Goal: Task Accomplishment & Management: Contribute content

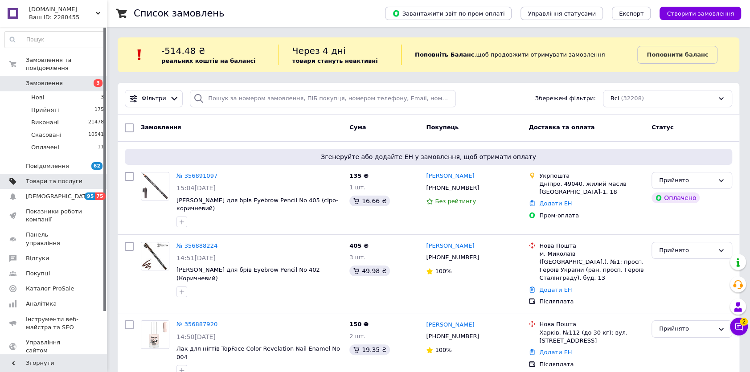
click at [45, 177] on span "Товари та послуги" at bounding box center [54, 181] width 57 height 8
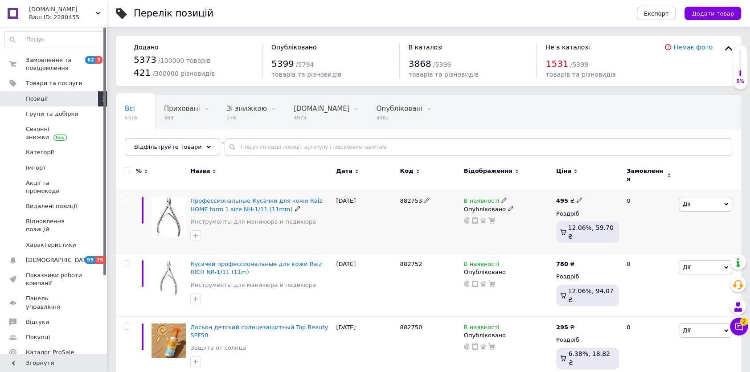
click at [402, 197] on span "882753" at bounding box center [410, 200] width 22 height 7
copy span "882753"
click at [720, 19] on button "Додати товар" at bounding box center [712, 13] width 57 height 13
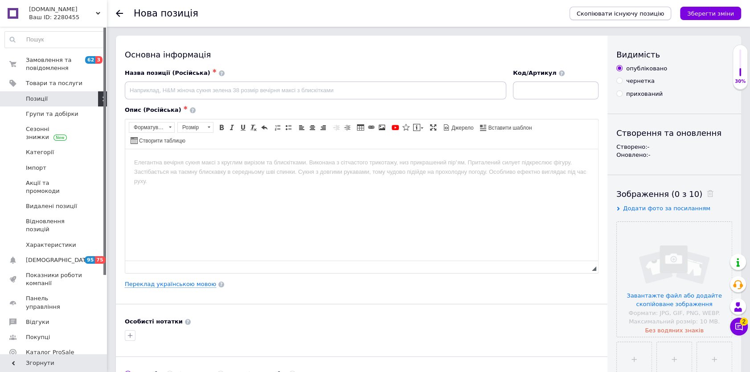
click at [626, 10] on span "Скопіювати існуючу позицію" at bounding box center [619, 13] width 87 height 7
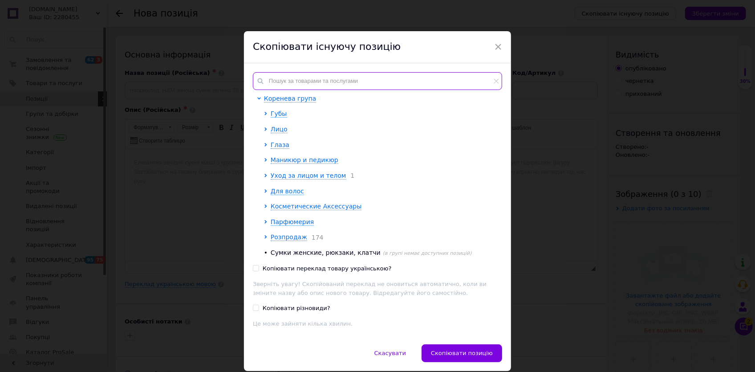
click at [326, 76] on input "text" at bounding box center [377, 81] width 249 height 18
paste input "882753"
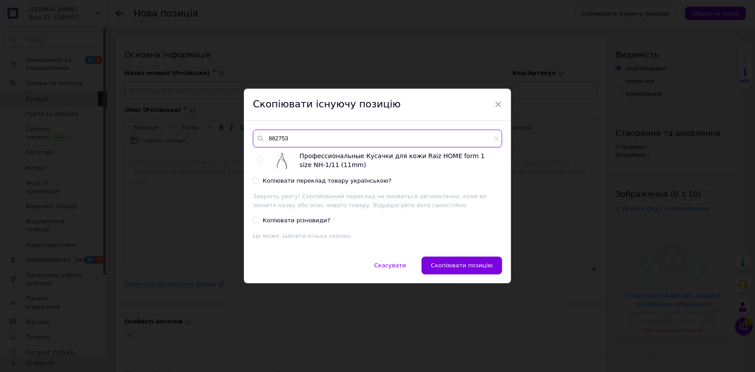
type input "882753"
click at [261, 161] on input "radio" at bounding box center [260, 160] width 6 height 6
radio input "true"
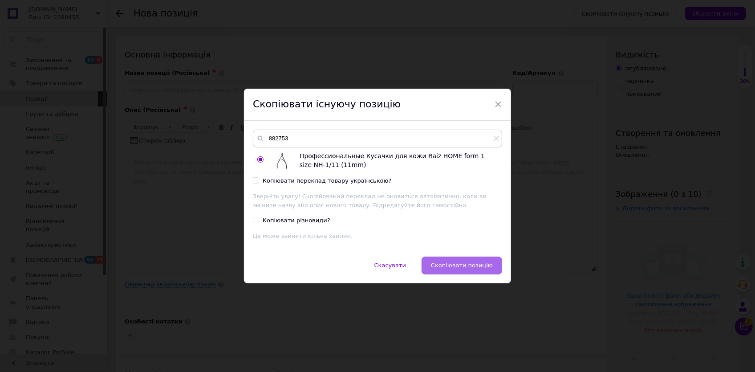
click at [446, 260] on button "Скопіювати позицію" at bounding box center [462, 266] width 81 height 18
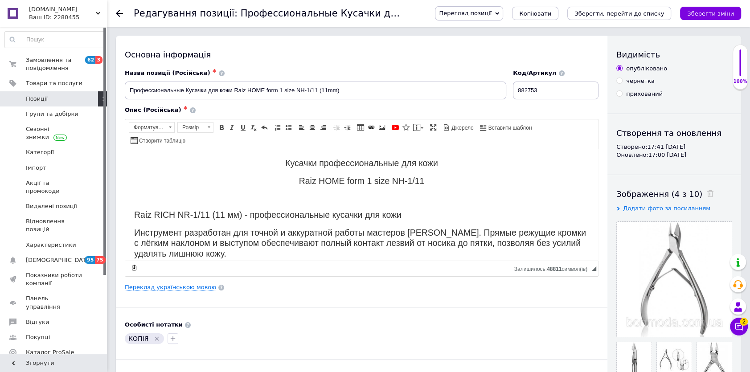
click at [155, 335] on icon "Видалити мітку" at bounding box center [156, 338] width 7 height 7
click at [706, 193] on icon at bounding box center [709, 193] width 7 height 7
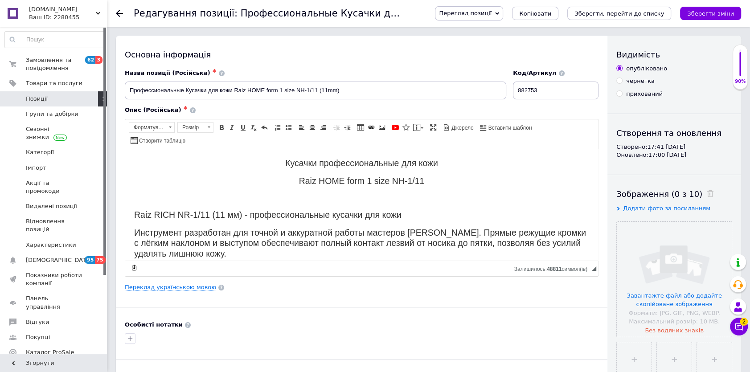
click at [684, 244] on input "file" at bounding box center [673, 279] width 115 height 115
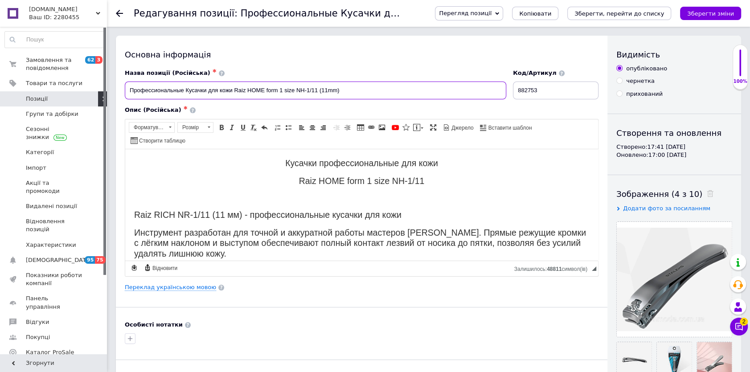
click at [252, 91] on input "Профессиональные Кусачки для кожи Raiz HOME form 1 size NH-1/11 (11mm)" at bounding box center [315, 90] width 381 height 18
paste input "нипсер для ногтей (большой) Staleks Beauty & Care 11 KBC-11"
drag, startPoint x: 280, startPoint y: 89, endPoint x: 303, endPoint y: 91, distance: 23.2
click at [303, 91] on input "Книпсер для ногтей (большой) Staleks Beauty & Care 11 KBC-11" at bounding box center [315, 90] width 381 height 18
type input "Книпсер для ногтей (большой) Staleks Beauty & Care 11"
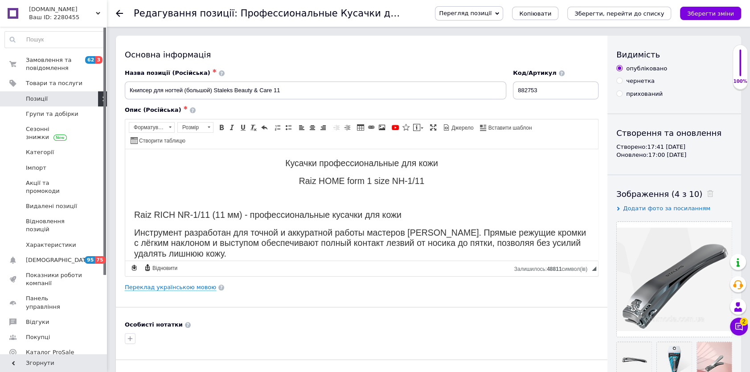
click at [441, 175] on h2 "Raiz HOME form 1 size NH-1/11" at bounding box center [361, 180] width 455 height 10
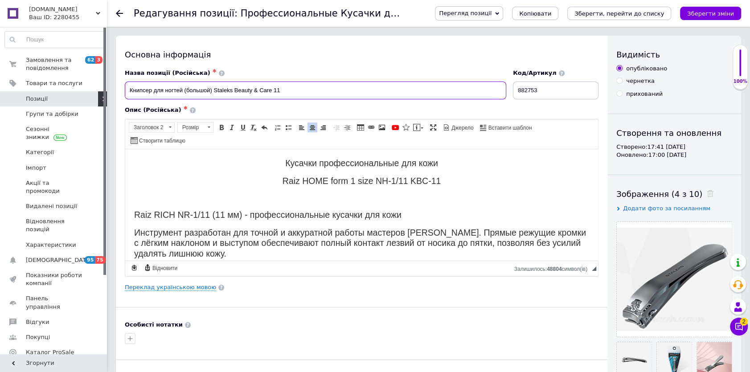
drag, startPoint x: 128, startPoint y: 89, endPoint x: 295, endPoint y: 95, distance: 166.7
click at [295, 95] on input "Книпсер для ногтей (большой) Staleks Beauty & Care 11" at bounding box center [315, 90] width 381 height 18
drag, startPoint x: 213, startPoint y: 88, endPoint x: 272, endPoint y: 91, distance: 58.4
click at [272, 91] on input "Книпсер для ногтей (большой) Staleks Beauty & Care 11" at bounding box center [315, 90] width 381 height 18
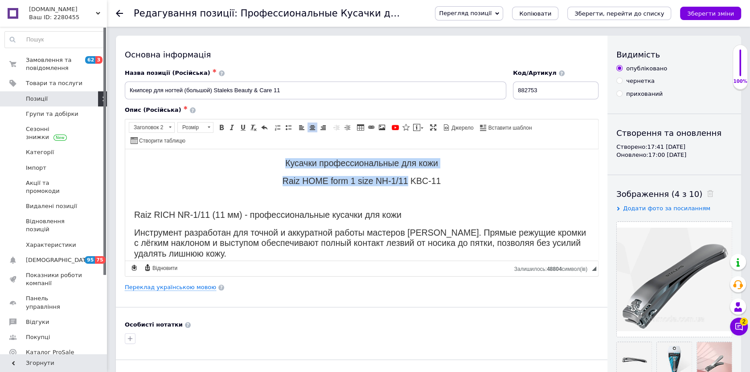
drag, startPoint x: 279, startPoint y: 156, endPoint x: 406, endPoint y: 178, distance: 128.3
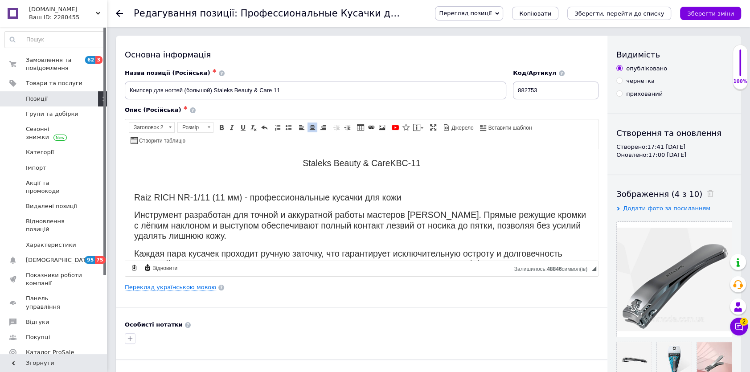
click at [330, 158] on h2 "Staleks Beauty & Care KBC-11" at bounding box center [361, 163] width 455 height 10
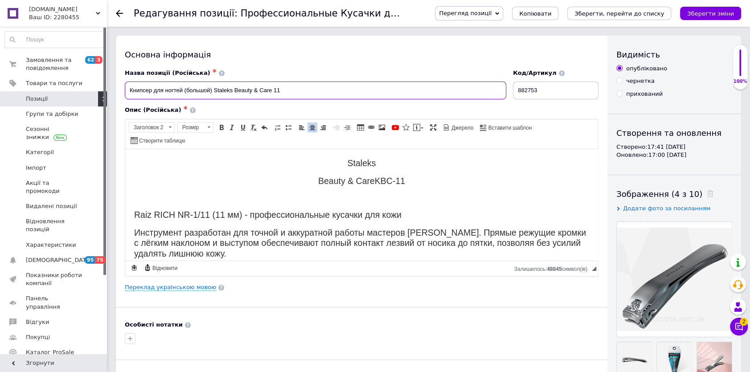
drag, startPoint x: 130, startPoint y: 90, endPoint x: 145, endPoint y: 90, distance: 14.7
click at [145, 90] on input "Книпсер для ногтей (большой) Staleks Beauty & Care 11" at bounding box center [315, 90] width 381 height 18
drag, startPoint x: 126, startPoint y: 90, endPoint x: 212, endPoint y: 91, distance: 86.0
click at [212, 91] on input "Книпсер для ногтей (большой) Staleks Beauty & Care 11" at bounding box center [315, 90] width 381 height 18
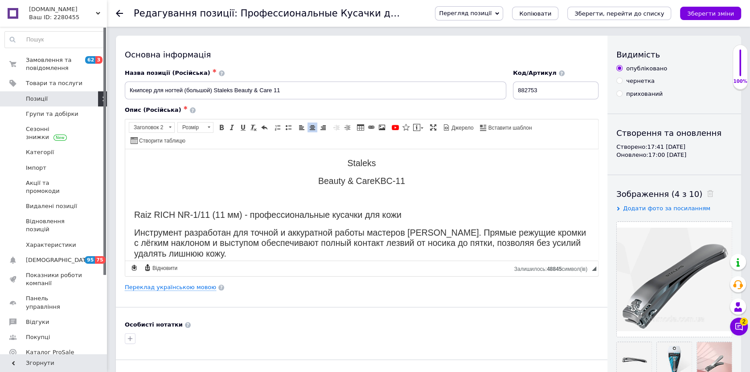
click at [432, 185] on h2 "Beauty & Care KBC-11" at bounding box center [361, 180] width 455 height 10
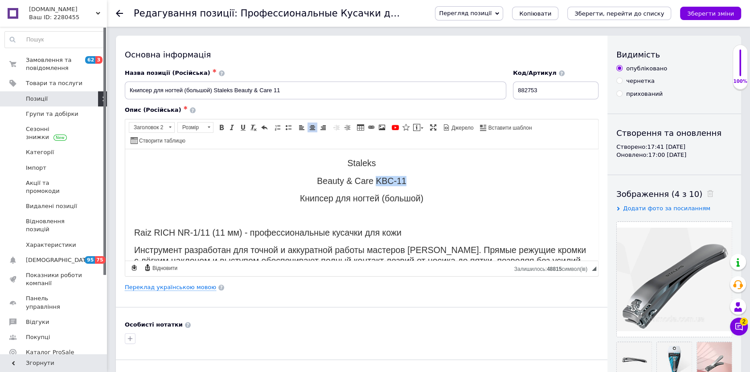
drag, startPoint x: 374, startPoint y: 183, endPoint x: 408, endPoint y: 182, distance: 33.8
click at [408, 182] on h2 "Beauty & Care KBC-11" at bounding box center [361, 180] width 455 height 10
copy h2 "KBC-11"
click at [557, 87] on input "882753" at bounding box center [556, 90] width 86 height 18
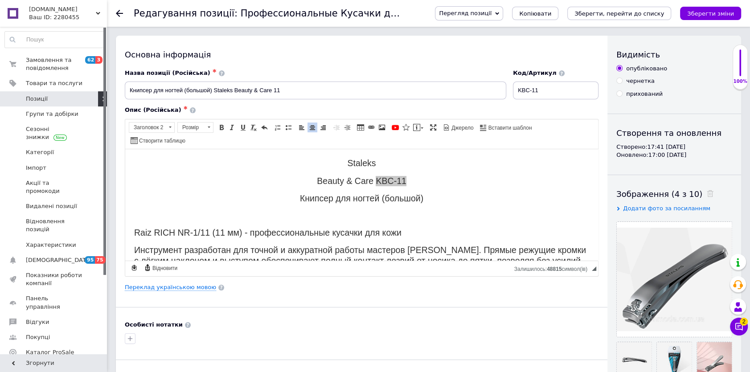
type input "KBC-11"
click at [419, 201] on h2 "Книпсер для ногтей (большой)" at bounding box center [361, 198] width 455 height 10
click at [374, 181] on h2 "Beauty & Care KBC-11" at bounding box center [361, 180] width 455 height 10
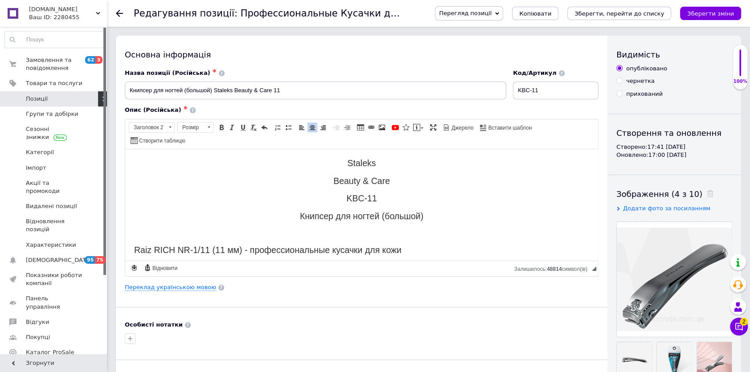
click at [402, 180] on h2 "Beauty & Care" at bounding box center [361, 180] width 455 height 10
click at [443, 233] on p "Редактор, 0A0F8509-26BB-40D7-A2AE-8BFD68523985" at bounding box center [361, 232] width 455 height 9
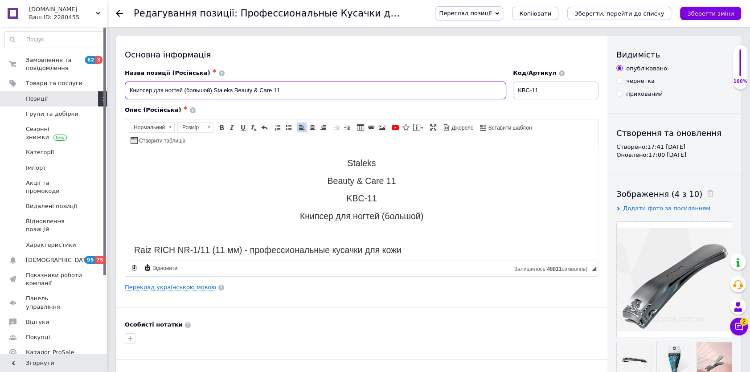
click at [302, 92] on input "Книпсер для ногтей (большой) Staleks Beauty & Care 11" at bounding box center [315, 90] width 381 height 18
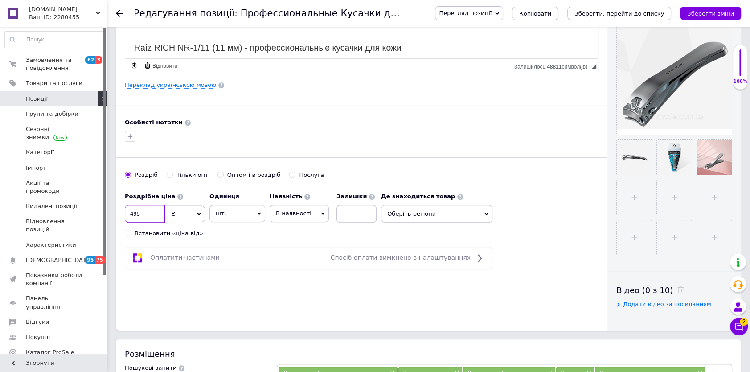
click at [154, 209] on input "495" at bounding box center [145, 214] width 40 height 18
drag, startPoint x: 134, startPoint y: 213, endPoint x: 154, endPoint y: 213, distance: 20.5
click at [154, 213] on input "155" at bounding box center [145, 214] width 40 height 18
drag, startPoint x: 135, startPoint y: 212, endPoint x: 140, endPoint y: 212, distance: 5.3
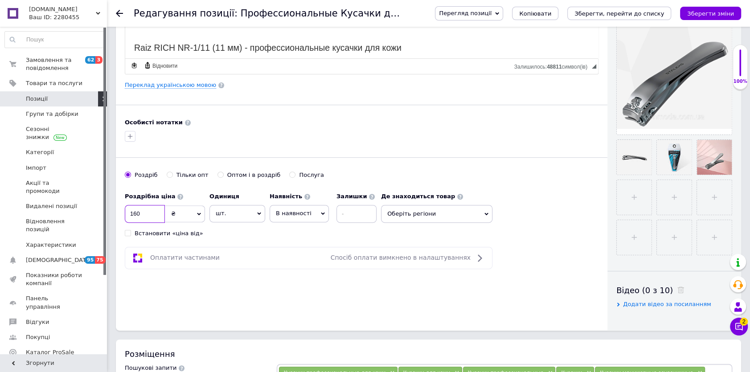
click at [140, 212] on input "160" at bounding box center [145, 214] width 40 height 18
type input "165"
click at [295, 291] on div "Основна інформація Назва позиції (Російська) ✱ Книпсер для ногтей (большой) Sta…" at bounding box center [361, 81] width 491 height 497
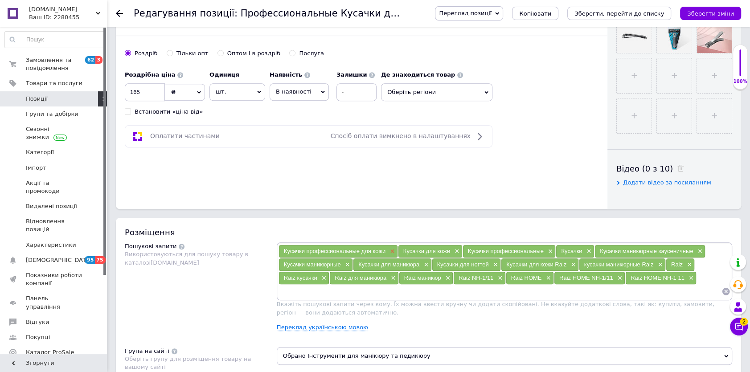
click at [389, 248] on span "×" at bounding box center [390, 252] width 7 height 8
click at [724, 289] on icon at bounding box center [726, 292] width 8 height 8
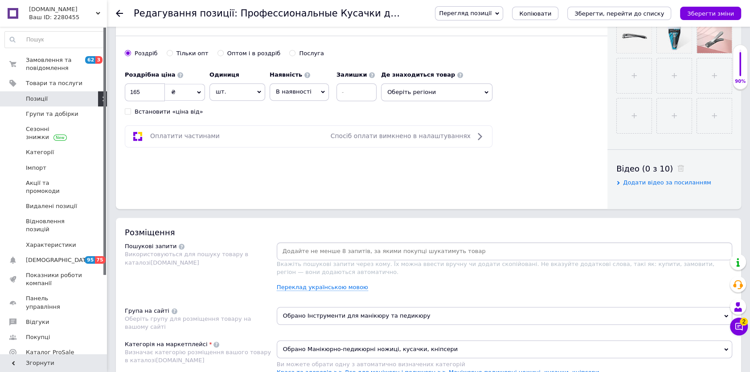
click at [330, 252] on input at bounding box center [504, 250] width 452 height 13
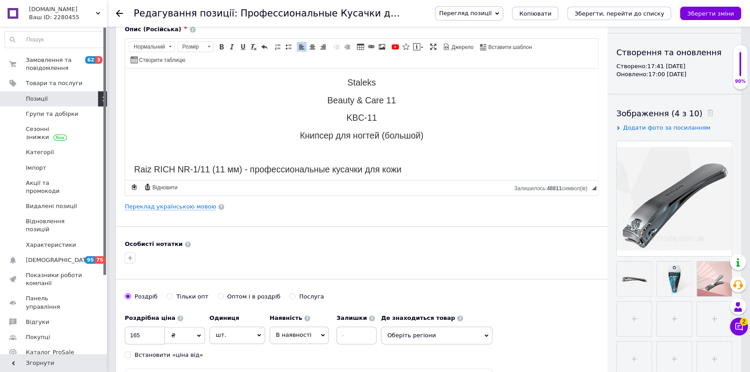
scroll to position [0, 0]
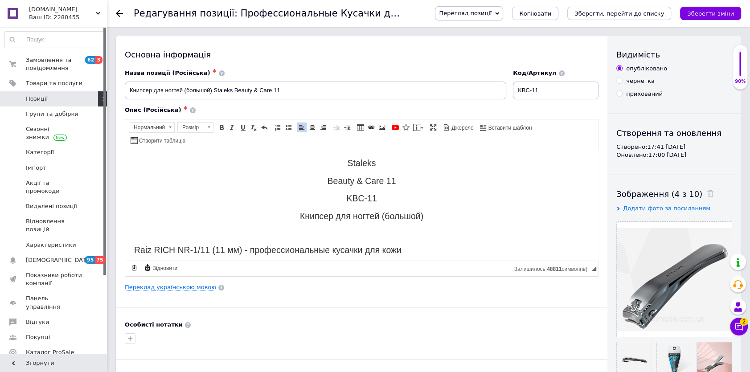
click at [339, 160] on h2 "Staleks" at bounding box center [361, 163] width 455 height 10
drag, startPoint x: 341, startPoint y: 161, endPoint x: 379, endPoint y: 161, distance: 38.3
click at [379, 161] on h2 "Staleks" at bounding box center [361, 163] width 455 height 10
copy h2 "Staleks"
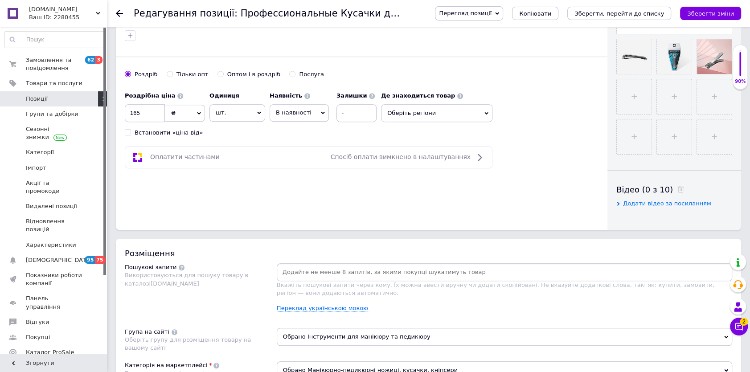
scroll to position [304, 0]
click at [376, 255] on div "Розміщення" at bounding box center [428, 251] width 607 height 11
click at [364, 269] on input at bounding box center [504, 270] width 452 height 13
paste input "Staleks"
type input "Staleks"
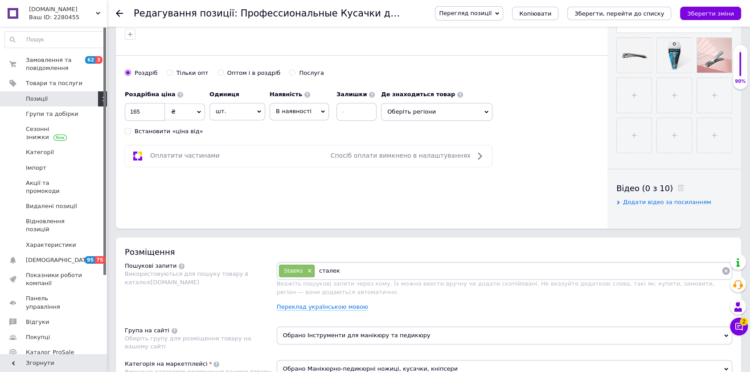
type input "сталекс"
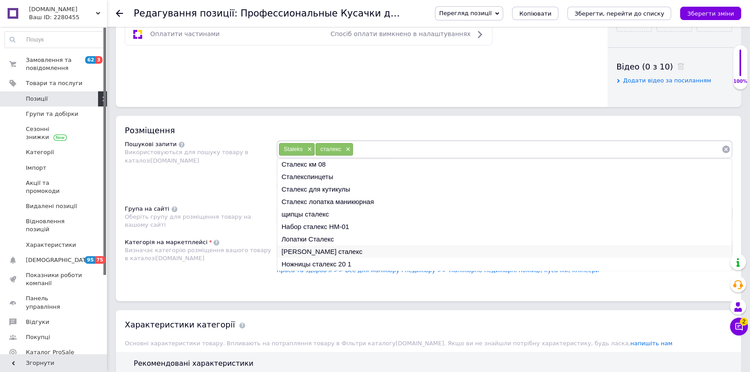
scroll to position [466, 0]
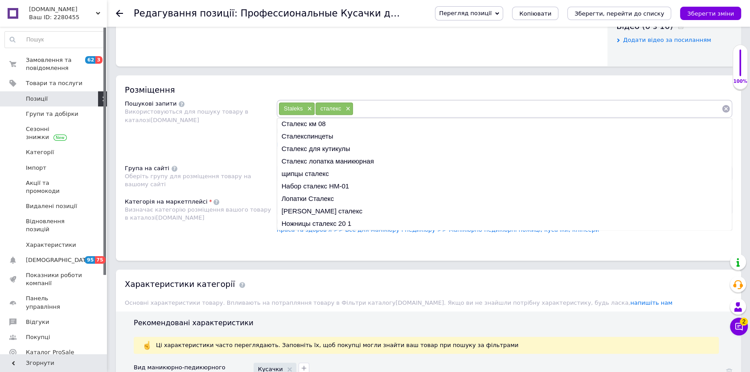
click at [371, 111] on input at bounding box center [537, 108] width 368 height 13
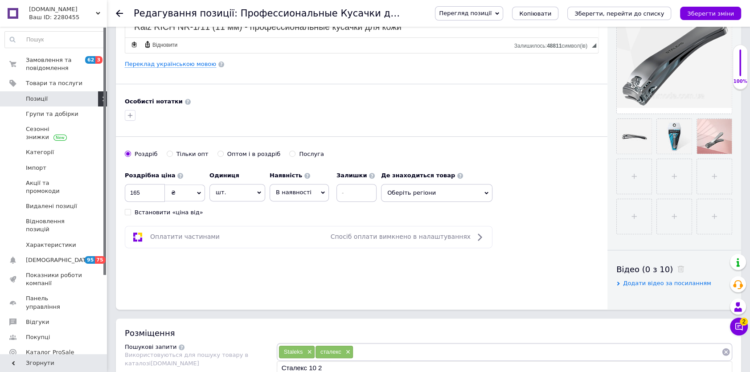
scroll to position [0, 0]
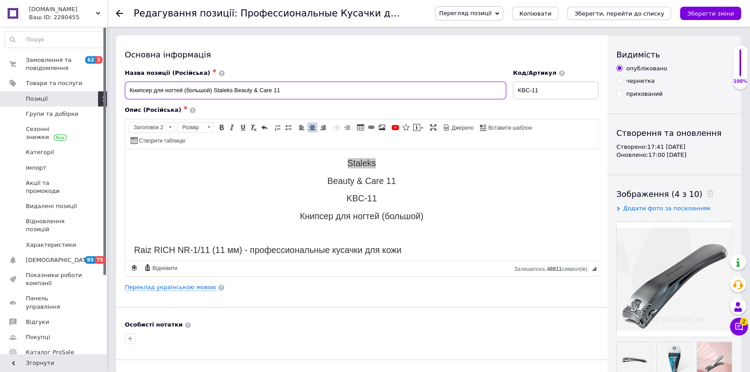
drag, startPoint x: 130, startPoint y: 89, endPoint x: 183, endPoint y: 88, distance: 53.0
click at [183, 88] on input "Книпсер для ногтей (большой) Staleks Beauty & Care 11" at bounding box center [315, 90] width 381 height 18
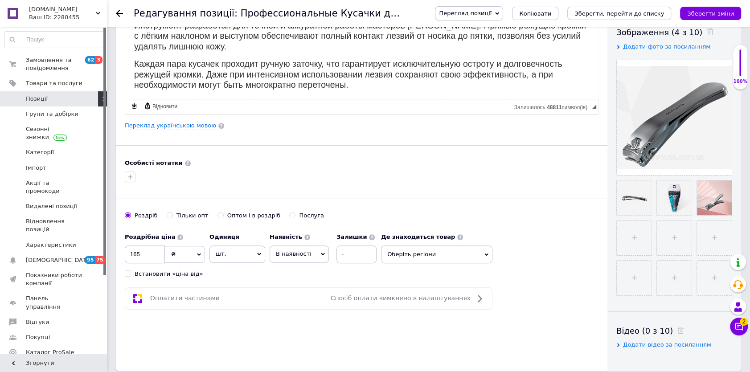
scroll to position [405, 0]
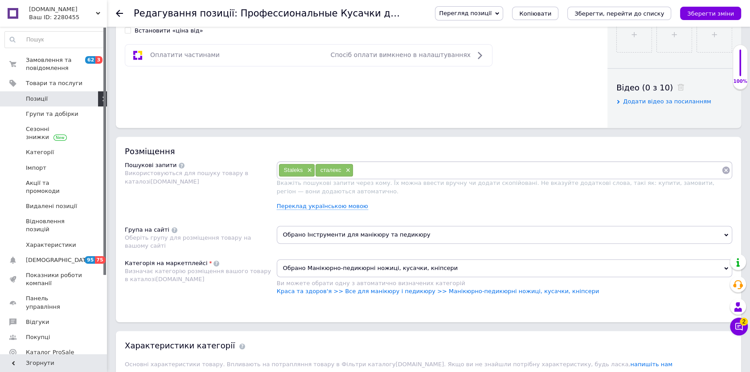
click at [387, 163] on div "Staleks × сталекс ×" at bounding box center [504, 170] width 455 height 18
click at [391, 171] on input at bounding box center [537, 169] width 368 height 13
paste input "Книпсер для ногтей"
type input "Книпсер для ногтей"
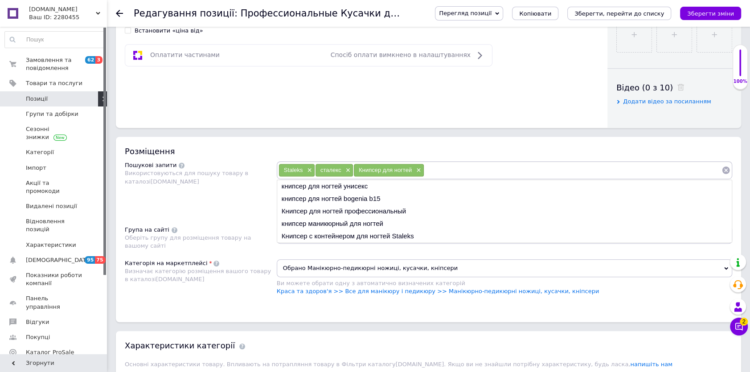
paste input "Книпсер для ногтей"
drag, startPoint x: 450, startPoint y: 167, endPoint x: 546, endPoint y: 170, distance: 95.8
click at [546, 170] on input "Книпсер для ногтей" at bounding box center [572, 169] width 297 height 13
type input "Книпсер"
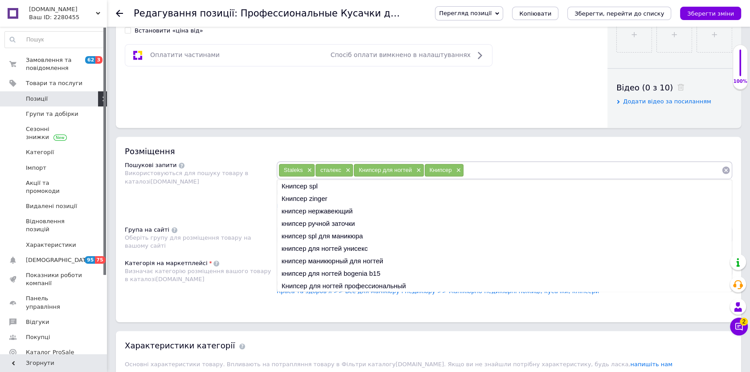
paste input "Книпсер для ногтей"
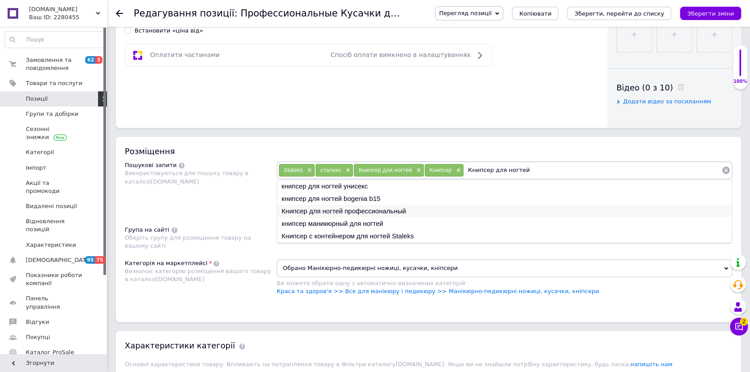
type input "Книпсер для ногтей"
click at [418, 208] on li "Книпсер для ногтей профессиональный" at bounding box center [504, 211] width 454 height 12
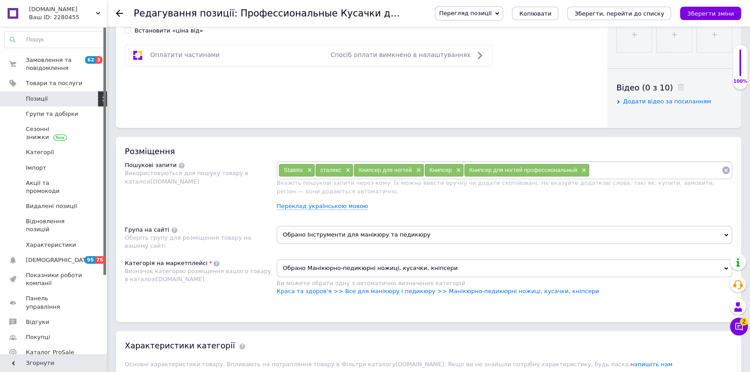
click at [623, 171] on input at bounding box center [655, 169] width 132 height 13
paste input "Книпсер для ногтей"
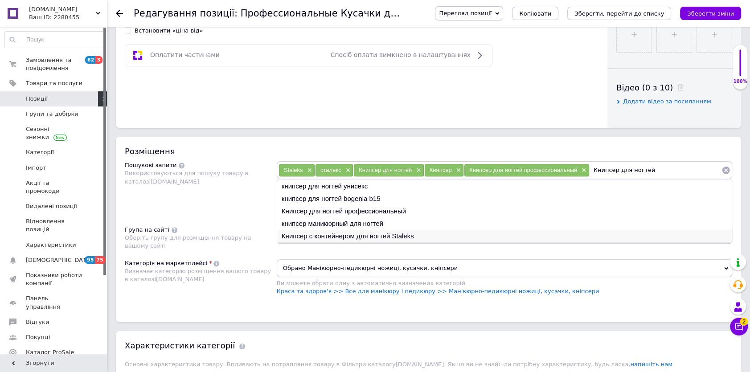
type input "Книпсер для ногтей"
click at [361, 237] on li "Книпсер с контейнером для ногтей Staleks" at bounding box center [504, 236] width 454 height 12
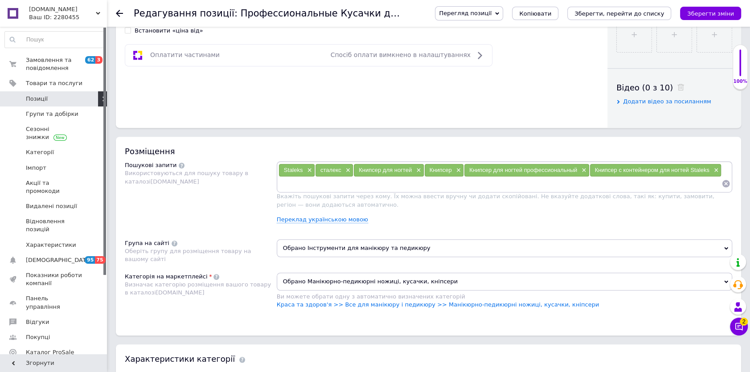
click at [375, 183] on input at bounding box center [499, 183] width 443 height 13
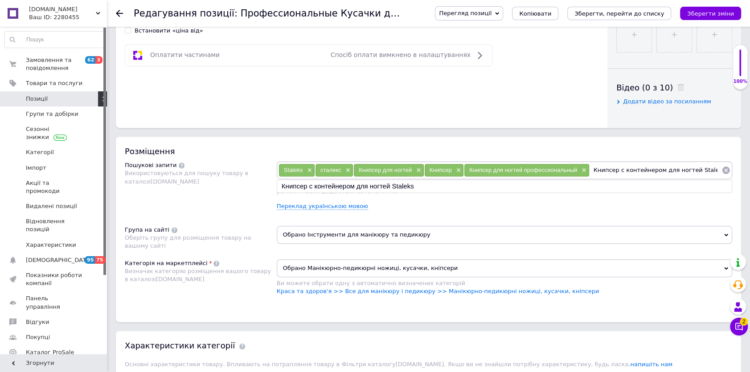
drag, startPoint x: 616, startPoint y: 168, endPoint x: 686, endPoint y: 167, distance: 69.9
click at [686, 166] on input "Книпсер с контейнером для ногтей Staleks" at bounding box center [655, 169] width 132 height 13
type input "Книпсер Staleks"
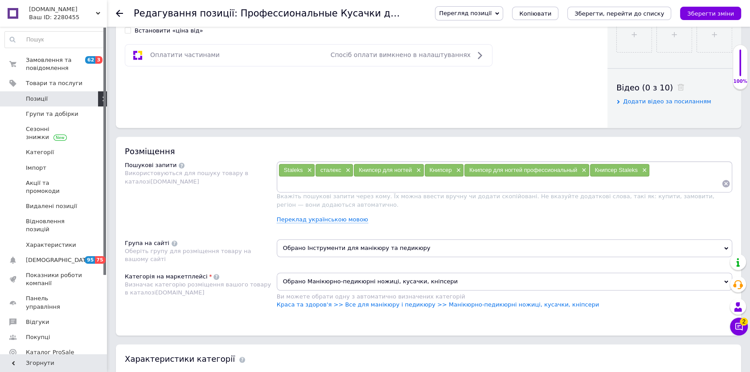
paste input "Книпсер для ногтей"
type input "Книпсер для ногтей Сталекс"
paste input "Книпсер для ногтей"
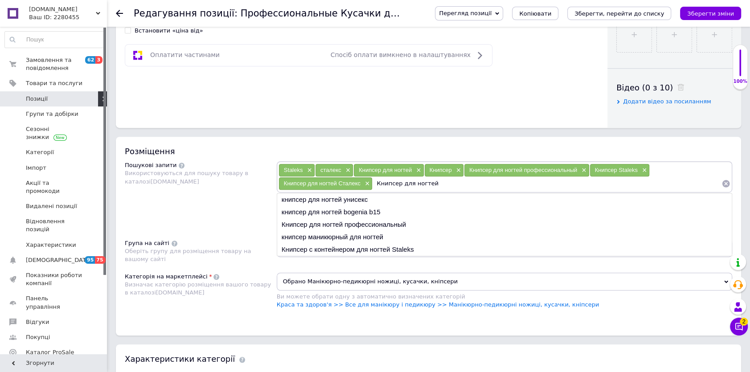
drag, startPoint x: 427, startPoint y: 182, endPoint x: 453, endPoint y: 183, distance: 26.3
click at [453, 183] on input "Книпсер для ногтей" at bounding box center [546, 183] width 349 height 13
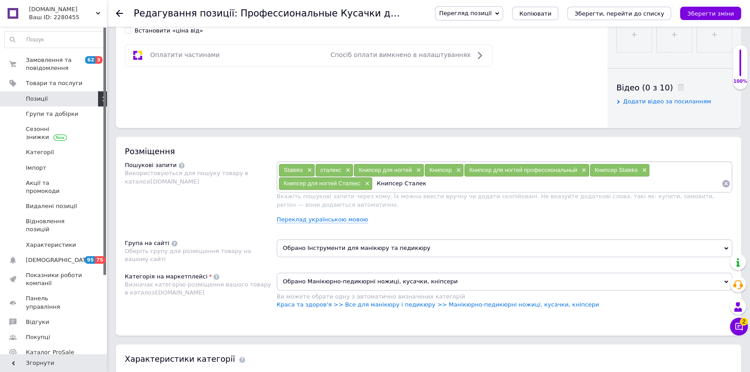
type input "Книпсер Сталекс"
paste input "Книпсер для ногтей"
click at [480, 185] on input "Книпсер для ногтей" at bounding box center [578, 183] width 285 height 13
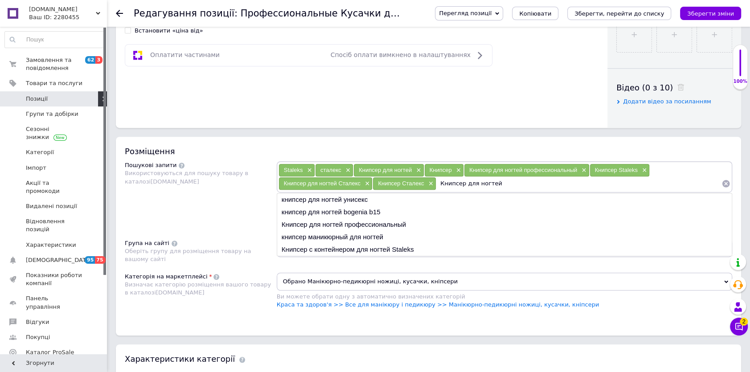
paste input "Staleks KBC-11"
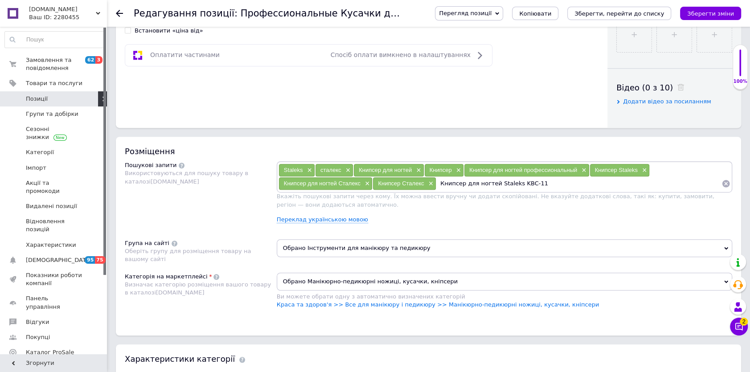
drag, startPoint x: 511, startPoint y: 183, endPoint x: 593, endPoint y: 189, distance: 82.2
click at [593, 189] on input "Книпсер для ногтей Staleks KBC-11" at bounding box center [578, 183] width 285 height 13
type input "Книпсер для ногтей Staleks"
paste input "Книпсер для ногтей Staleks KBC-11"
type input "Книпсер для ногтей Staleks KBC-11"
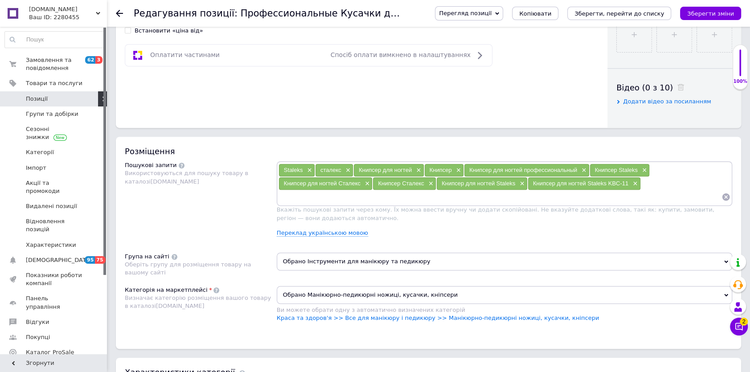
paste input "Книпсер для ногтей Staleks KBC-11"
drag, startPoint x: 335, startPoint y: 194, endPoint x: 277, endPoint y: 196, distance: 58.4
click at [277, 196] on div "Staleks × сталекс × Книпсер для ногтей × Книпсер × Книпсер для ногтей профессио…" at bounding box center [504, 183] width 455 height 45
type input "Staleks KBC-11"
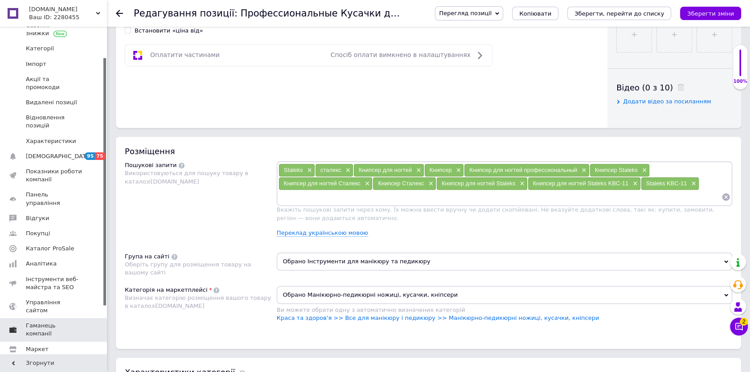
scroll to position [445, 0]
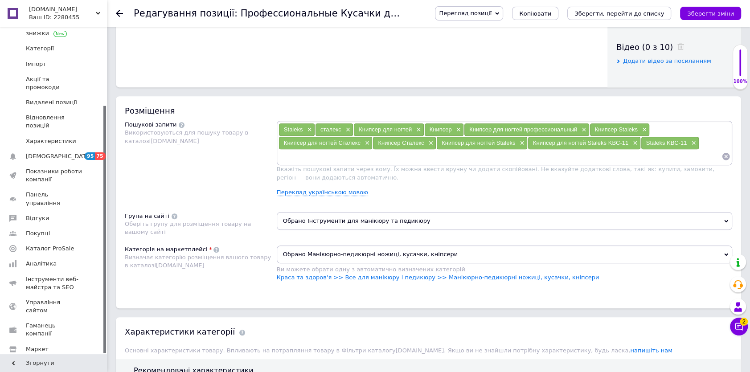
paste input "Книпсер для ногтей Staleks KBC-11 Beauty & Care 11"
type input "Книпсер для ногтей Staleks KBC-11 Beauty & Care 11"
paste input "Книпсер для ногтей Staleks KBC-11 Beauty & Care 11"
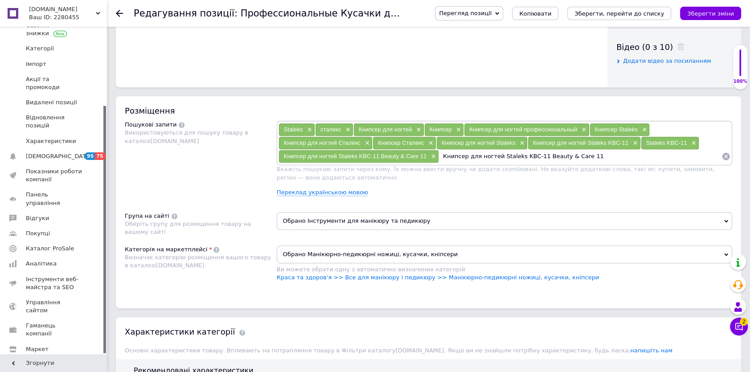
drag, startPoint x: 534, startPoint y: 153, endPoint x: 515, endPoint y: 155, distance: 19.6
click at [515, 155] on input "Книпсер для ногтей Staleks KBC-11 Beauty & Care 11" at bounding box center [580, 156] width 282 height 13
type input "Книпсер для ногтей Staleks Beauty & Care 11"
paste input "Книпсер для ногтей Staleks KBC-11 Beauty & Care 11"
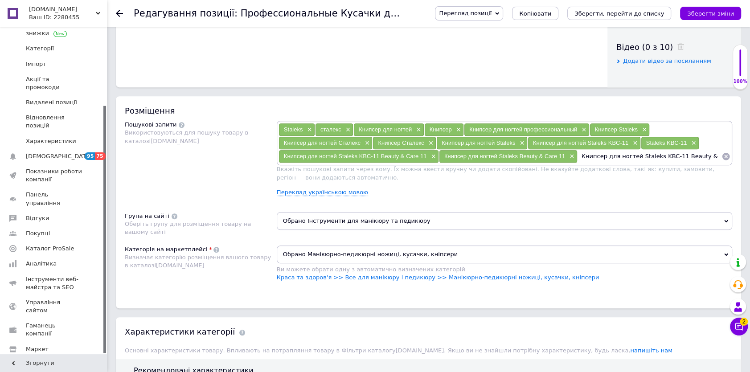
scroll to position [0, 0]
drag, startPoint x: 605, startPoint y: 155, endPoint x: 652, endPoint y: 154, distance: 47.2
click at [652, 154] on input "Книпсер для ногтей Staleks KBC-11 Beauty & Care 11" at bounding box center [649, 156] width 144 height 13
click at [633, 157] on input "Книпсер для ногтей Staleks KBC-11 Beauty & Care 11" at bounding box center [649, 156] width 144 height 13
drag, startPoint x: 652, startPoint y: 155, endPoint x: 602, endPoint y: 157, distance: 49.5
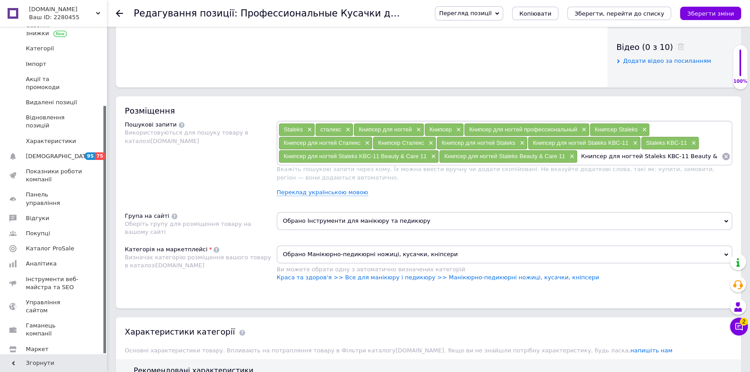
click at [602, 157] on input "Книпсер для ногтей Staleks KBC-11 Beauty & Care 11" at bounding box center [649, 156] width 144 height 13
drag, startPoint x: 623, startPoint y: 155, endPoint x: 717, endPoint y: 154, distance: 93.5
click at [717, 154] on input "Книпсер KBC-11 Beauty & Care 11" at bounding box center [649, 156] width 144 height 13
type input "Книпсер KBC-11"
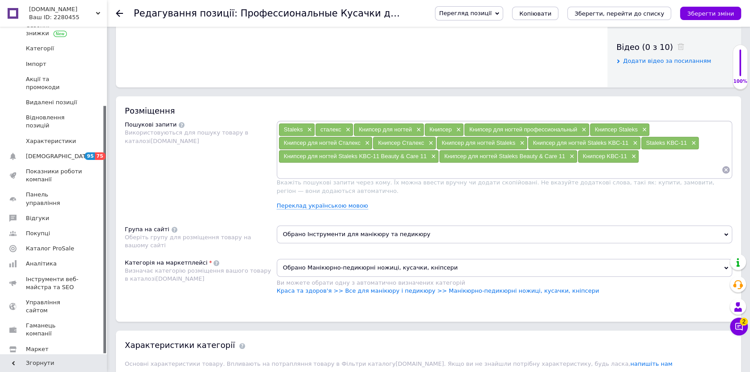
paste input "Книпсер для ногтей Staleks KBC-11 Beauty & Care 11"
drag, startPoint x: 356, startPoint y: 168, endPoint x: 253, endPoint y: 172, distance: 103.4
click at [252, 172] on div "Пошукові запити Використовуються для пошуку товару в каталозі [DOMAIN_NAME] Sta…" at bounding box center [428, 169] width 607 height 96
drag, startPoint x: 302, startPoint y: 169, endPoint x: 413, endPoint y: 166, distance: 110.9
click at [413, 166] on input "KBC-11 Beauty & Care 11" at bounding box center [499, 169] width 443 height 13
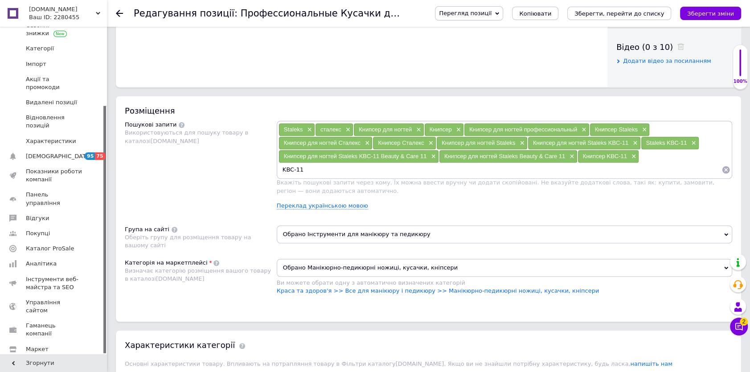
type input "KBC-11"
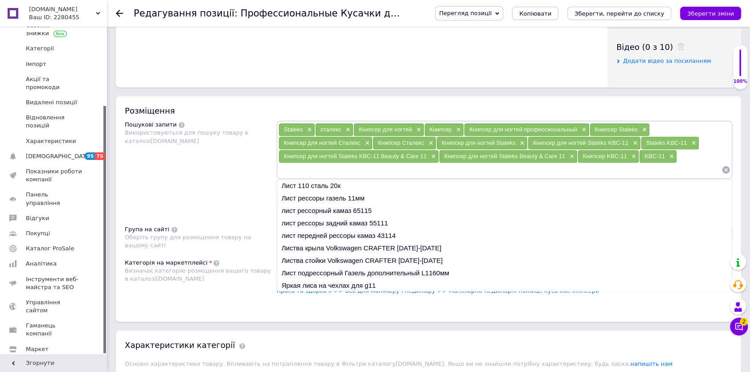
paste input "Книпсер для ногтей Staleks KBC-11 Beauty & Care 11"
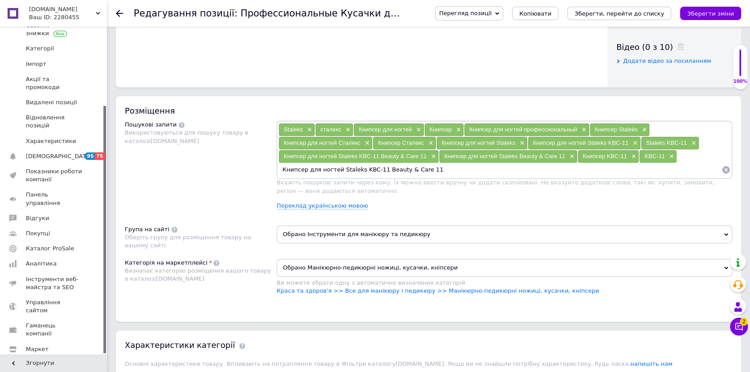
drag, startPoint x: 375, startPoint y: 167, endPoint x: 258, endPoint y: 168, distance: 116.7
click at [258, 168] on div "Пошукові запити Використовуються для пошуку товару в каталозі [DOMAIN_NAME] Sta…" at bounding box center [428, 169] width 607 height 96
type input "Beauty & Care 11"
paste input "Книпсер для ногтей Staleks KBC-11 Beauty & Care 11"
drag, startPoint x: 399, startPoint y: 168, endPoint x: 334, endPoint y: 169, distance: 65.9
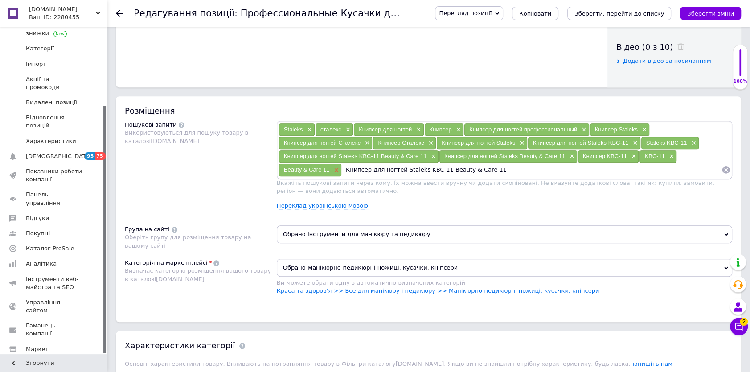
click at [334, 169] on div "Staleks × сталекс × Книпсер для ногтей × Книпсер × Книпсер для ногтей профессио…" at bounding box center [504, 149] width 452 height 53
drag, startPoint x: 364, startPoint y: 169, endPoint x: 384, endPoint y: 169, distance: 20.0
click at [384, 169] on input "Staleks KBC-11 Beauty & Care 11" at bounding box center [531, 169] width 379 height 13
type input "Staleks Beauty & Care 11"
paste input "Книпсер для ногтей Staleks KBC-11 Beauty & Care 11"
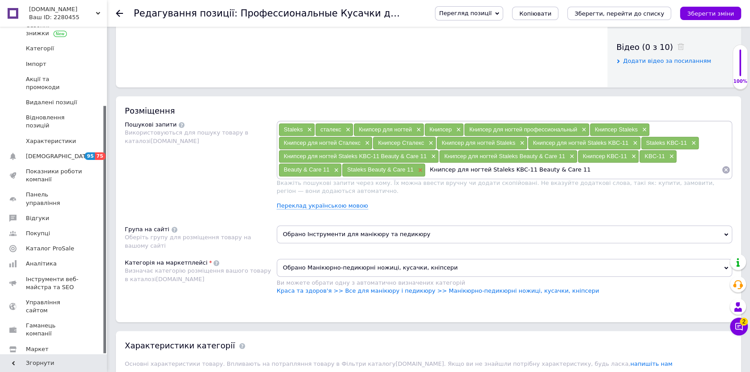
drag, startPoint x: 482, startPoint y: 168, endPoint x: 415, endPoint y: 171, distance: 67.3
click at [415, 171] on div "Staleks × сталекс × Книпсер для ногтей × Книпсер × Книпсер для ногтей профессио…" at bounding box center [504, 149] width 452 height 53
drag, startPoint x: 447, startPoint y: 169, endPoint x: 505, endPoint y: 167, distance: 57.5
click at [505, 167] on input "Staleks KBC-11 Beauty & Care 11" at bounding box center [573, 169] width 296 height 13
type input "Staleks 11"
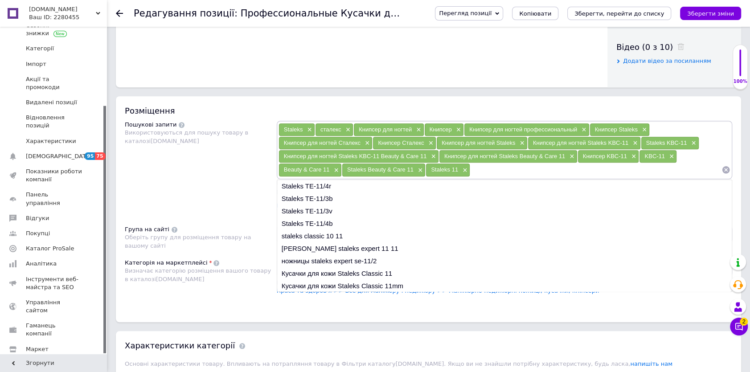
click at [213, 187] on div "Пошукові запити Використовуються для пошуку товару в каталозі [DOMAIN_NAME]" at bounding box center [201, 169] width 152 height 96
